Goal: Task Accomplishment & Management: Manage account settings

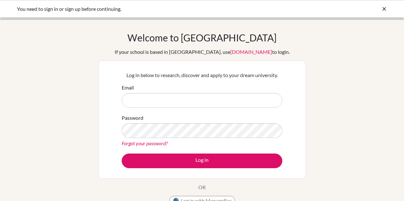
scroll to position [32, 0]
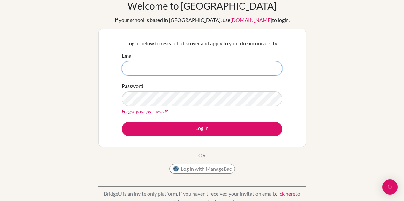
click at [184, 69] on input "Email" at bounding box center [202, 68] width 160 height 15
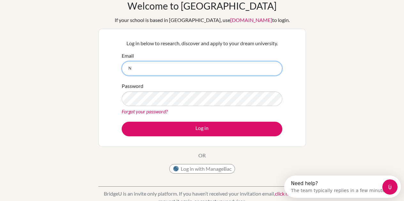
scroll to position [0, 0]
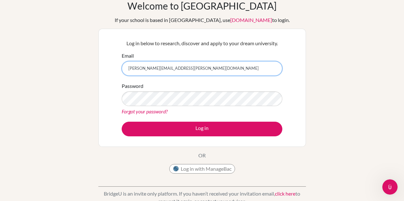
type input "Nathanael.kurniadi@springfieldschool.online"
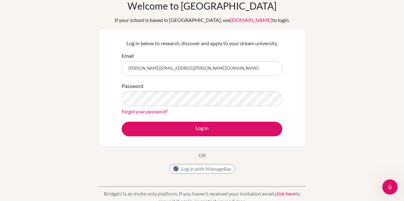
click at [158, 112] on link "Forgot your password?" at bounding box center [145, 111] width 46 height 6
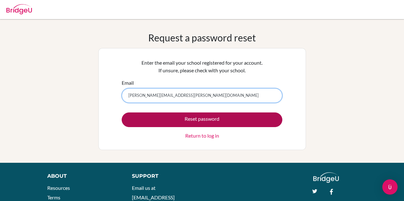
type input "Nathanael.kurniadi@springfieldschool.online"
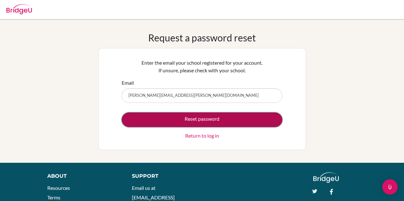
click at [210, 118] on button "Reset password" at bounding box center [202, 120] width 160 height 15
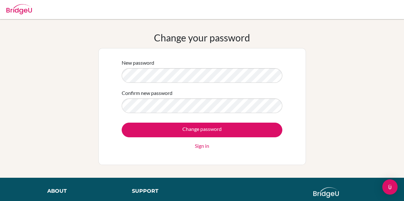
click at [180, 115] on form "New password Confirm new password Change password Sign in" at bounding box center [202, 104] width 160 height 91
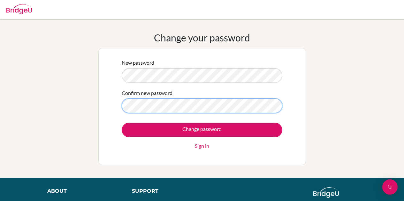
click at [122, 123] on input "Change password" at bounding box center [202, 130] width 160 height 15
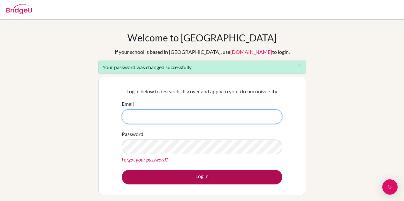
type input "[PERSON_NAME][EMAIL_ADDRESS][PERSON_NAME][DOMAIN_NAME]"
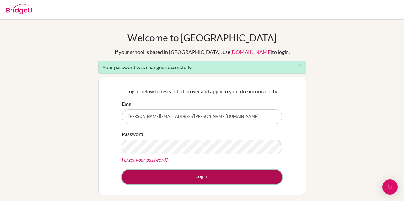
click at [185, 182] on button "Log in" at bounding box center [202, 177] width 160 height 15
